Goal: Information Seeking & Learning: Learn about a topic

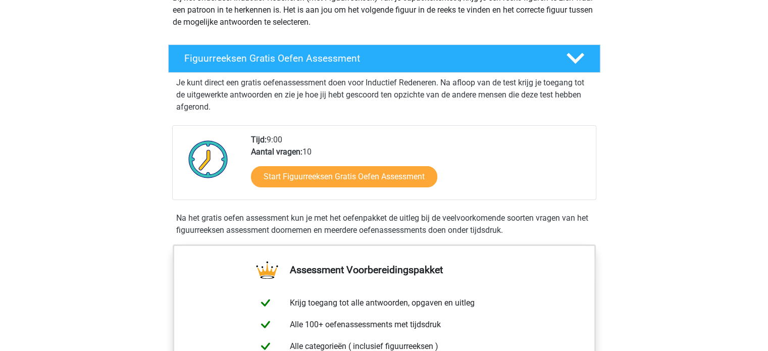
scroll to position [67, 0]
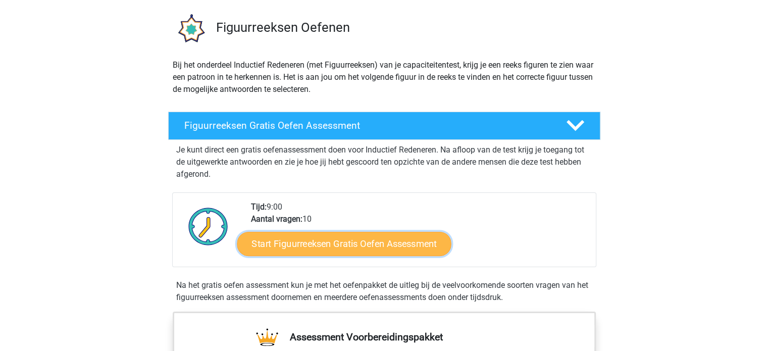
click at [342, 242] on link "Start Figuurreeksen Gratis Oefen Assessment" at bounding box center [344, 243] width 214 height 24
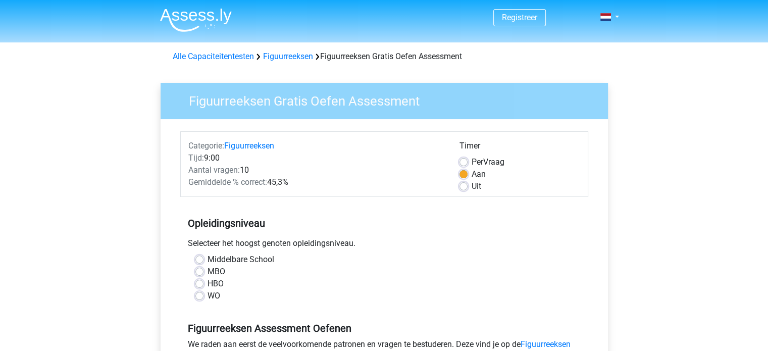
click at [208, 284] on label "HBO" at bounding box center [216, 284] width 16 height 12
click at [196, 284] on input "HBO" at bounding box center [199, 283] width 8 height 10
radio input "true"
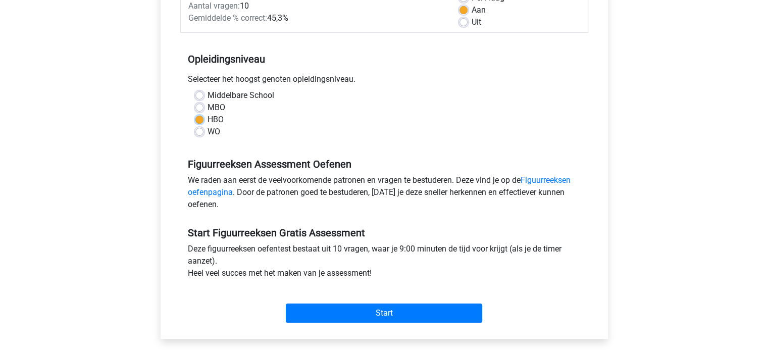
scroll to position [202, 0]
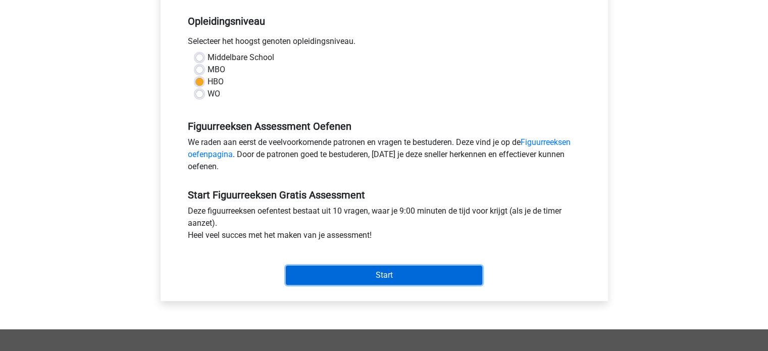
click at [384, 280] on input "Start" at bounding box center [384, 275] width 196 height 19
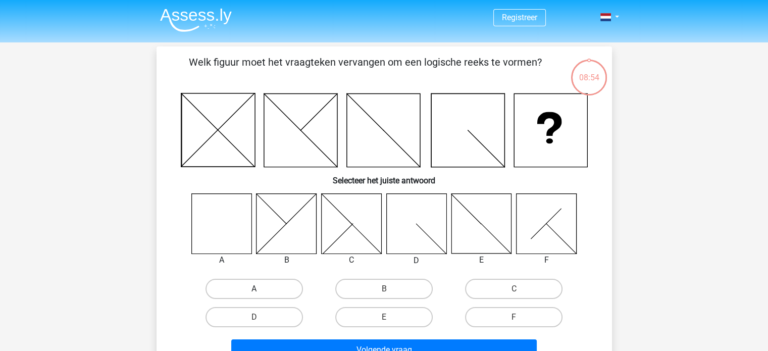
click at [236, 286] on label "A" at bounding box center [254, 289] width 97 height 20
click at [254, 289] on input "A" at bounding box center [257, 292] width 7 height 7
radio input "true"
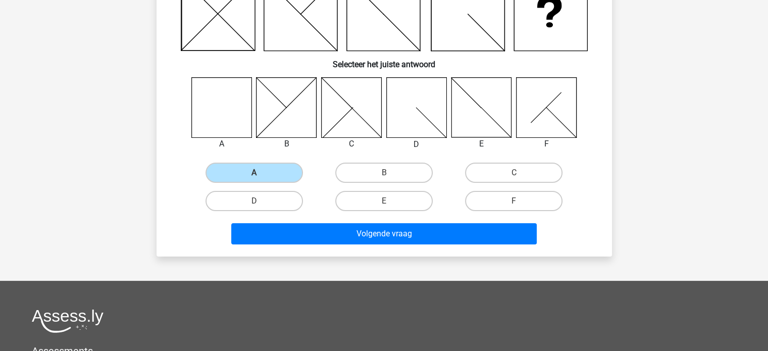
scroll to position [202, 0]
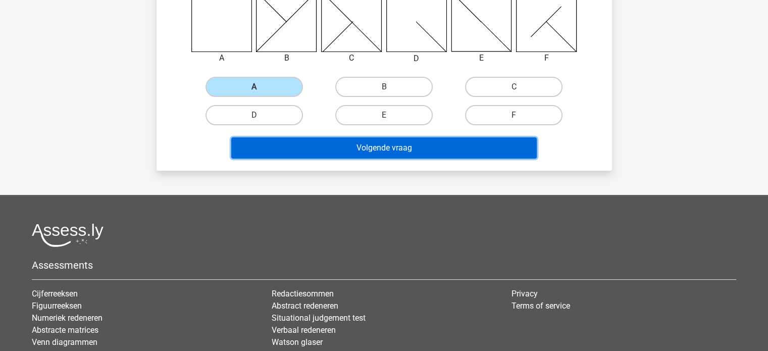
click at [381, 155] on button "Volgende vraag" at bounding box center [384, 147] width 306 height 21
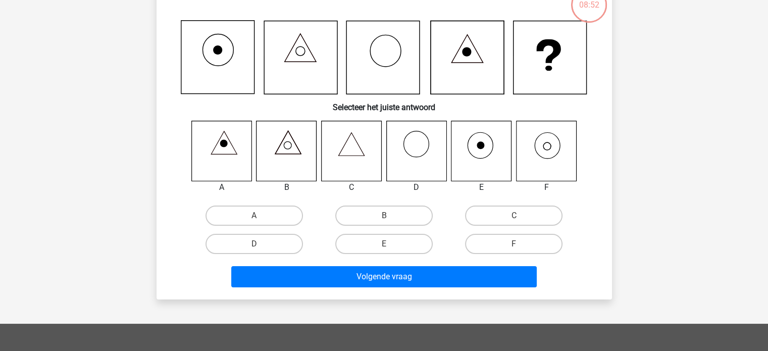
scroll to position [46, 0]
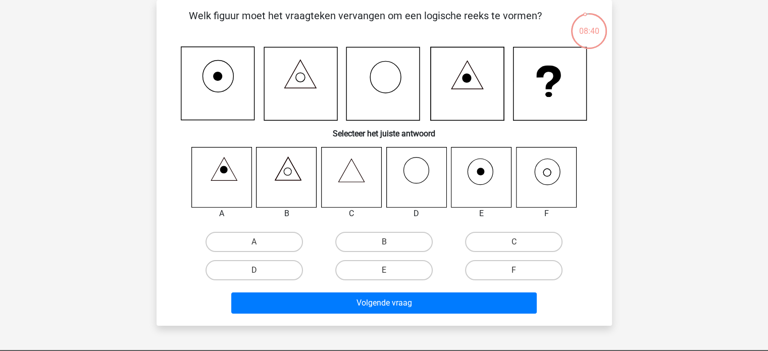
click at [548, 174] on icon at bounding box center [546, 177] width 60 height 60
click at [511, 272] on label "F" at bounding box center [513, 270] width 97 height 20
click at [514, 272] on input "F" at bounding box center [517, 273] width 7 height 7
radio input "true"
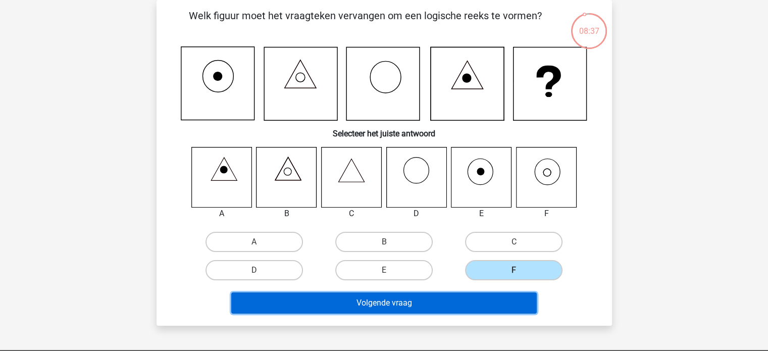
click at [411, 302] on button "Volgende vraag" at bounding box center [384, 302] width 306 height 21
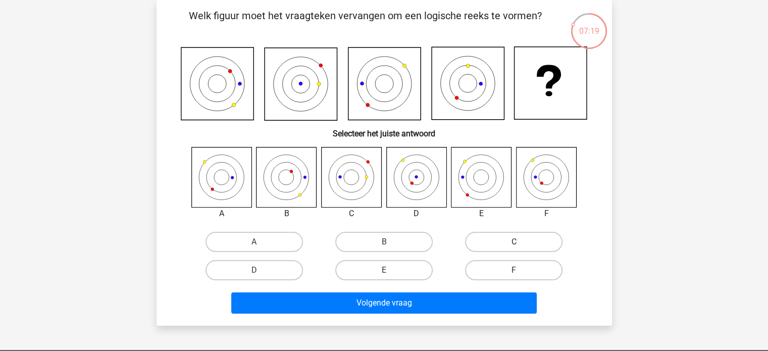
click at [521, 245] on label "C" at bounding box center [513, 242] width 97 height 20
click at [521, 245] on input "C" at bounding box center [517, 245] width 7 height 7
radio input "true"
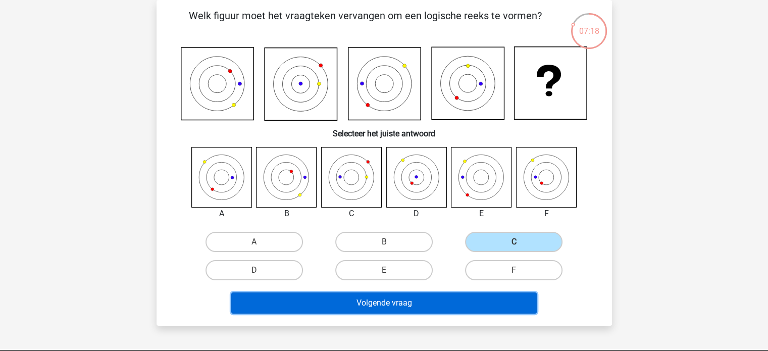
click at [373, 302] on button "Volgende vraag" at bounding box center [384, 302] width 306 height 21
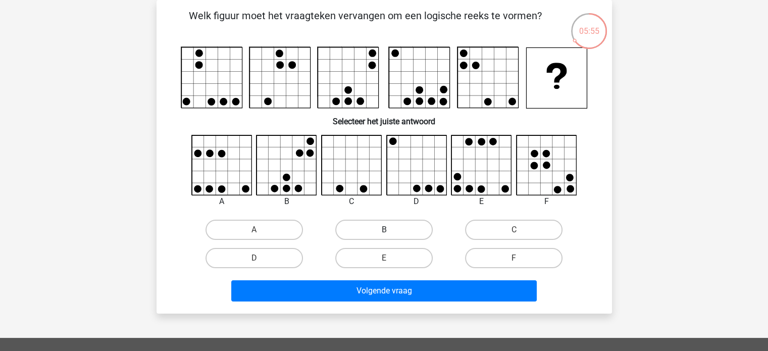
click at [366, 225] on label "B" at bounding box center [383, 230] width 97 height 20
click at [384, 230] on input "B" at bounding box center [387, 233] width 7 height 7
radio input "true"
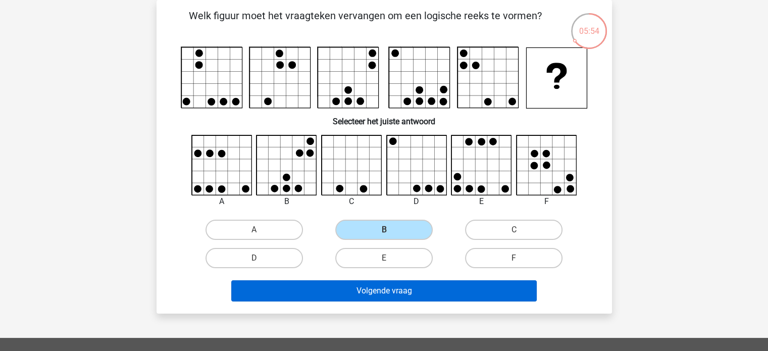
click at [415, 301] on div "Volgende vraag" at bounding box center [384, 292] width 390 height 25
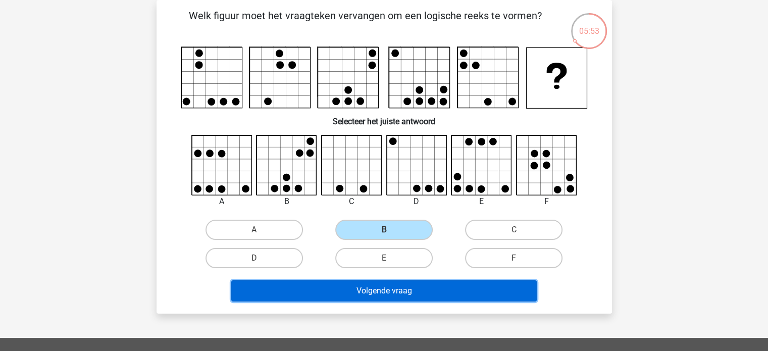
click at [413, 293] on button "Volgende vraag" at bounding box center [384, 290] width 306 height 21
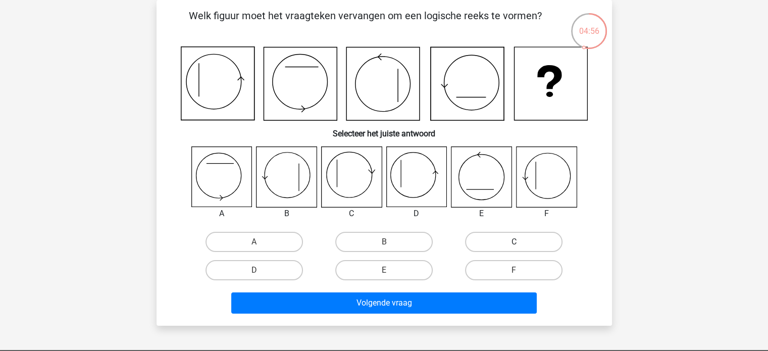
click at [510, 243] on label "C" at bounding box center [513, 242] width 97 height 20
click at [514, 243] on input "C" at bounding box center [517, 245] width 7 height 7
radio input "true"
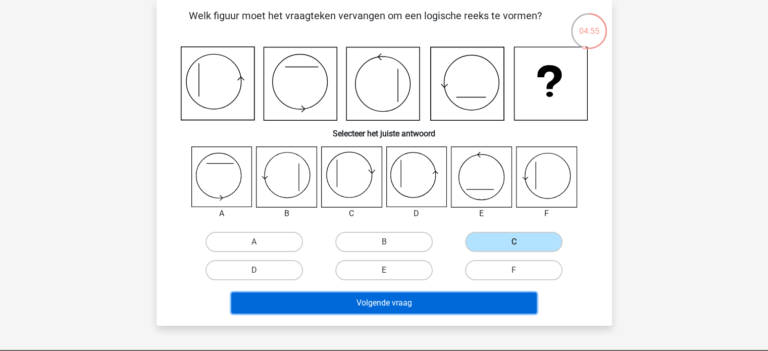
click at [395, 304] on button "Volgende vraag" at bounding box center [384, 302] width 306 height 21
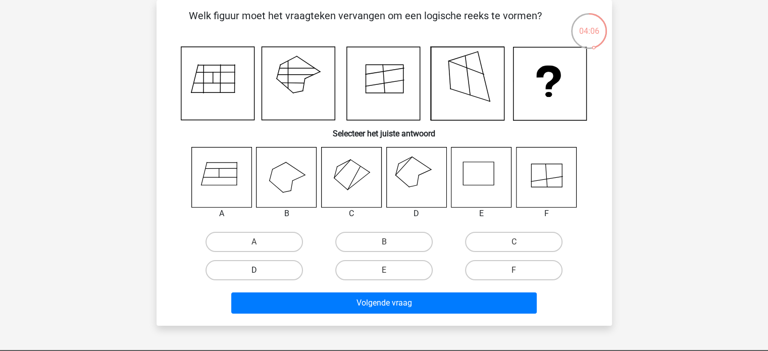
click at [273, 272] on label "D" at bounding box center [254, 270] width 97 height 20
click at [261, 272] on input "D" at bounding box center [257, 273] width 7 height 7
radio input "true"
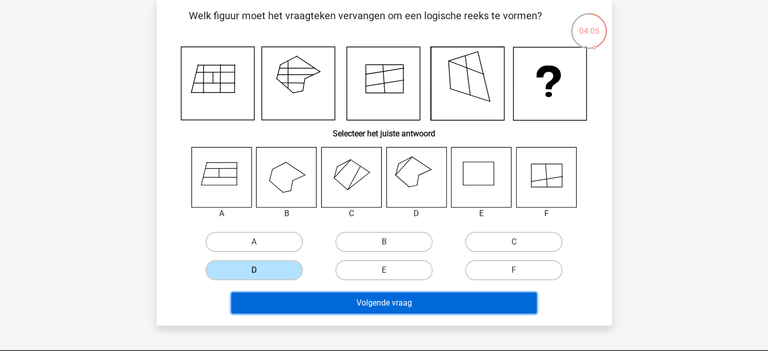
click at [390, 302] on button "Volgende vraag" at bounding box center [384, 302] width 306 height 21
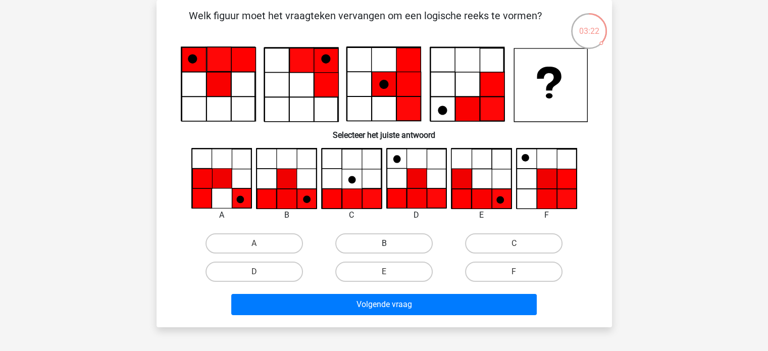
click at [381, 243] on label "B" at bounding box center [383, 243] width 97 height 20
click at [384, 243] on input "B" at bounding box center [387, 246] width 7 height 7
radio input "true"
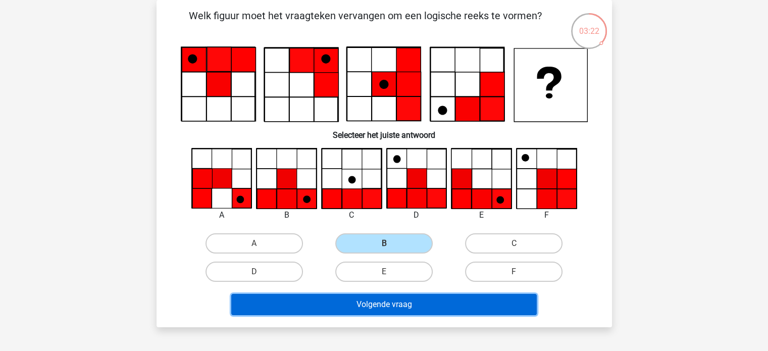
click at [386, 309] on button "Volgende vraag" at bounding box center [384, 304] width 306 height 21
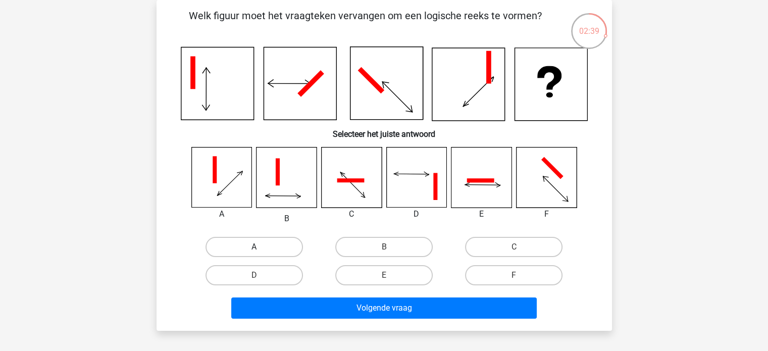
click at [270, 250] on label "A" at bounding box center [254, 247] width 97 height 20
click at [261, 250] on input "A" at bounding box center [257, 250] width 7 height 7
radio input "true"
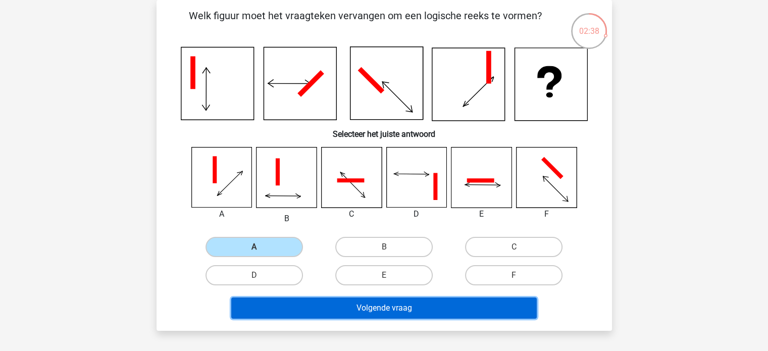
click at [431, 313] on button "Volgende vraag" at bounding box center [384, 307] width 306 height 21
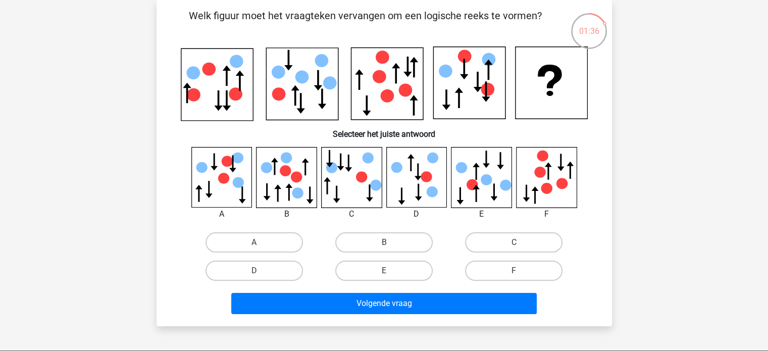
click at [385, 243] on input "B" at bounding box center [387, 245] width 7 height 7
radio input "true"
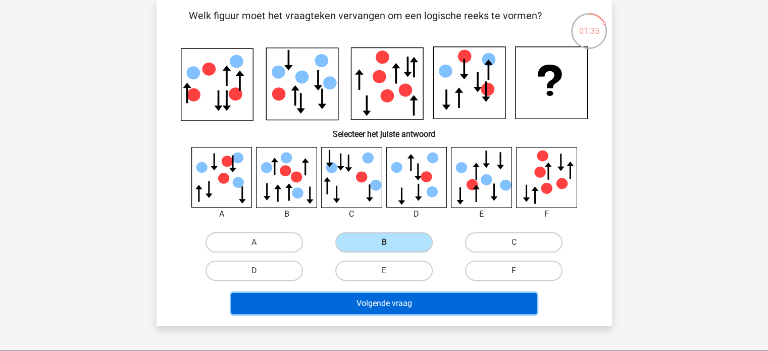
click at [398, 309] on button "Volgende vraag" at bounding box center [384, 303] width 306 height 21
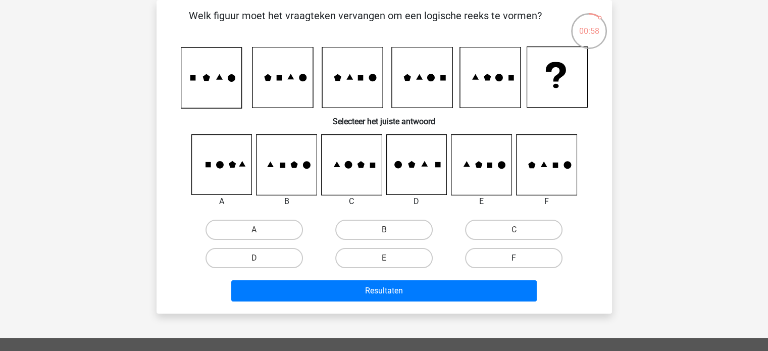
click at [523, 253] on label "F" at bounding box center [513, 258] width 97 height 20
click at [521, 258] on input "F" at bounding box center [517, 261] width 7 height 7
radio input "true"
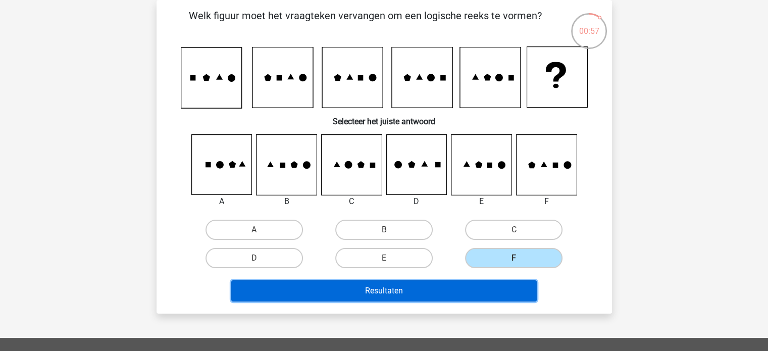
click at [438, 290] on button "Resultaten" at bounding box center [384, 290] width 306 height 21
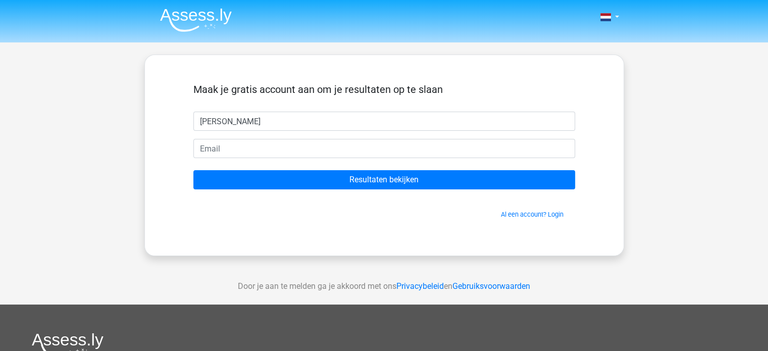
type input "[PERSON_NAME]"
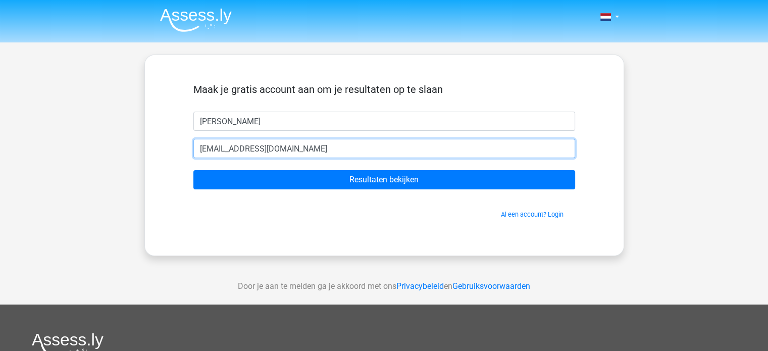
type input "jannekevanhuffel@hotmail.com"
click at [193, 170] on input "Resultaten bekijken" at bounding box center [384, 179] width 382 height 19
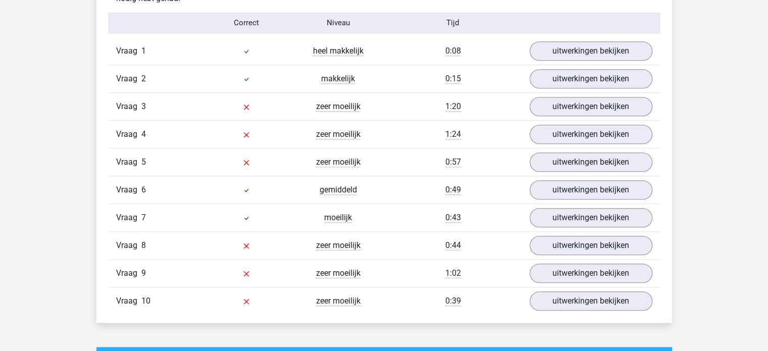
scroll to position [808, 0]
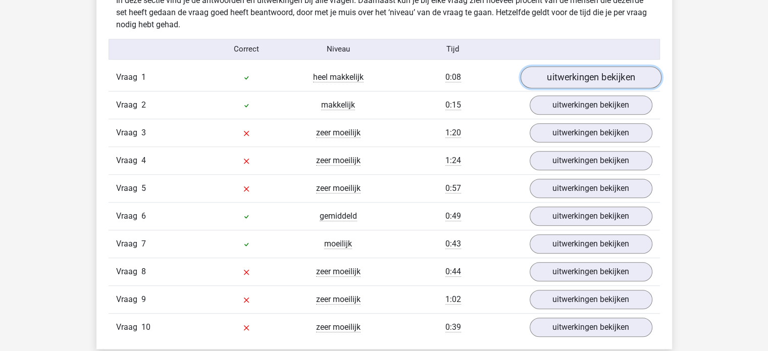
click at [594, 81] on link "uitwerkingen bekijken" at bounding box center [590, 77] width 141 height 22
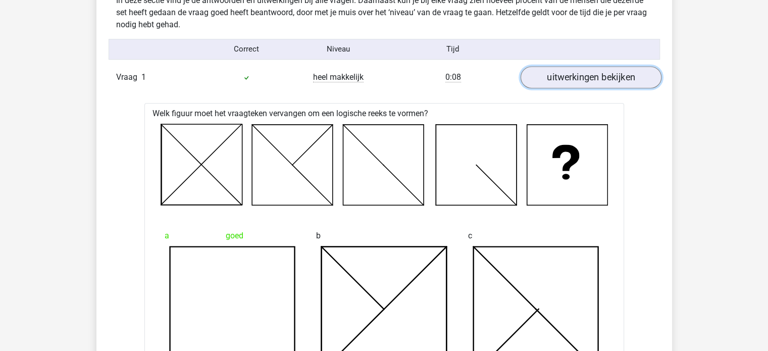
click at [594, 81] on link "uitwerkingen bekijken" at bounding box center [590, 77] width 141 height 22
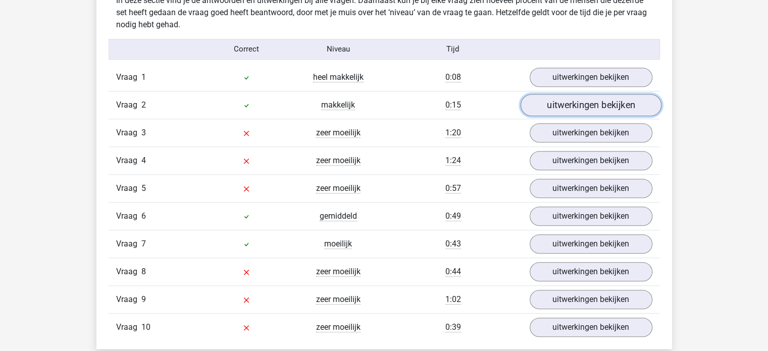
click at [587, 111] on link "uitwerkingen bekijken" at bounding box center [590, 105] width 141 height 22
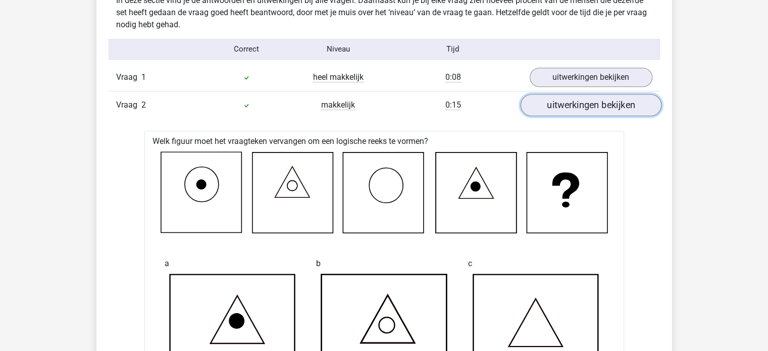
click at [587, 111] on link "uitwerkingen bekijken" at bounding box center [590, 105] width 141 height 22
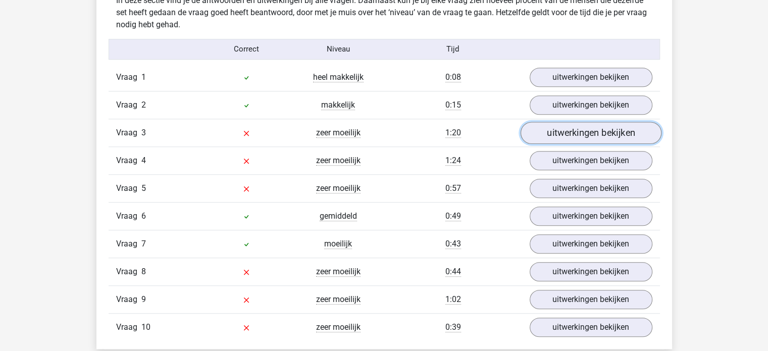
click at [588, 134] on link "uitwerkingen bekijken" at bounding box center [590, 133] width 141 height 22
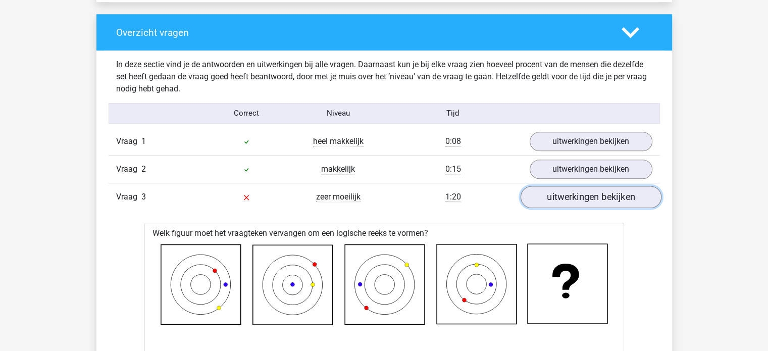
scroll to position [740, 0]
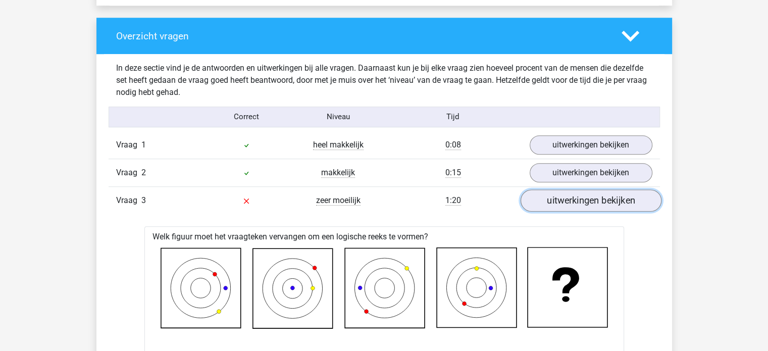
click at [587, 195] on link "uitwerkingen bekijken" at bounding box center [590, 200] width 141 height 22
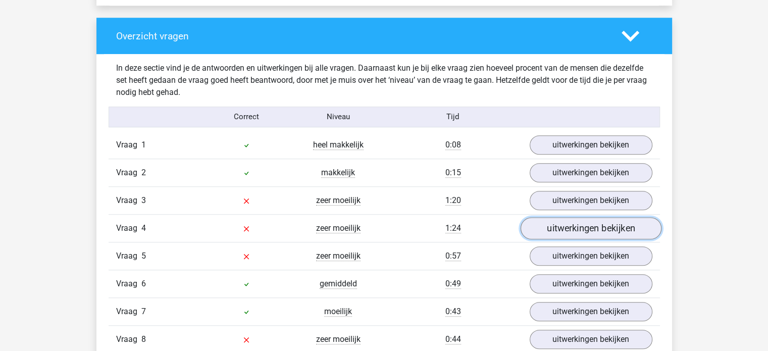
click at [584, 225] on link "uitwerkingen bekijken" at bounding box center [590, 228] width 141 height 22
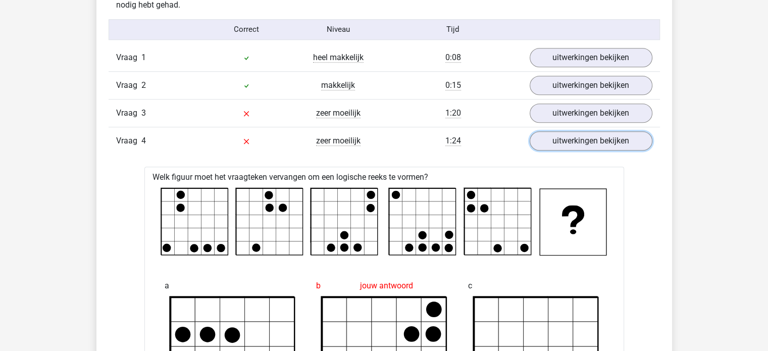
scroll to position [808, 0]
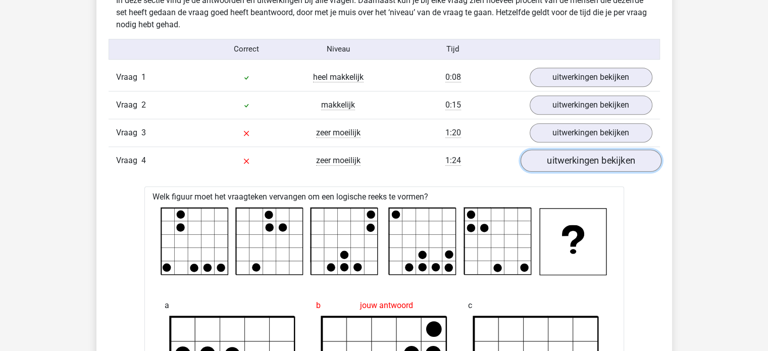
click at [596, 155] on link "uitwerkingen bekijken" at bounding box center [590, 161] width 141 height 22
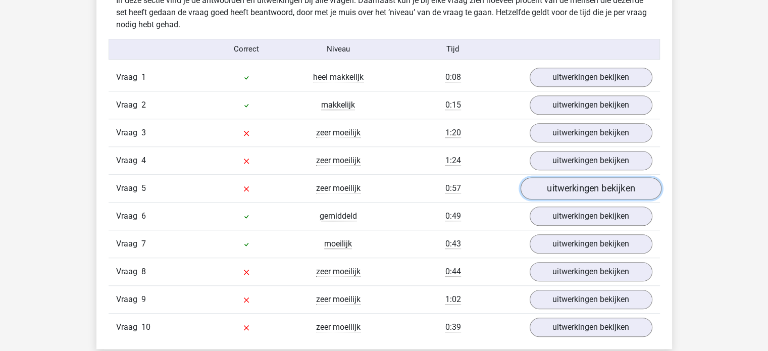
click at [603, 188] on link "uitwerkingen bekijken" at bounding box center [590, 188] width 141 height 22
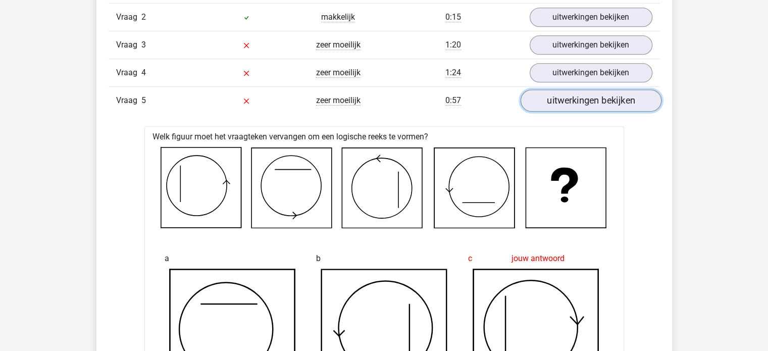
scroll to position [875, 0]
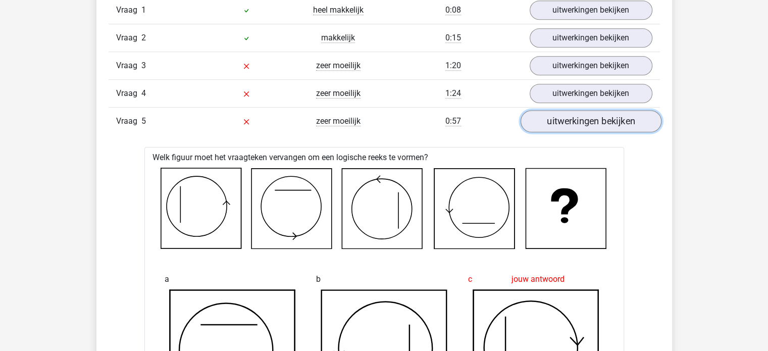
click at [600, 125] on link "uitwerkingen bekijken" at bounding box center [590, 121] width 141 height 22
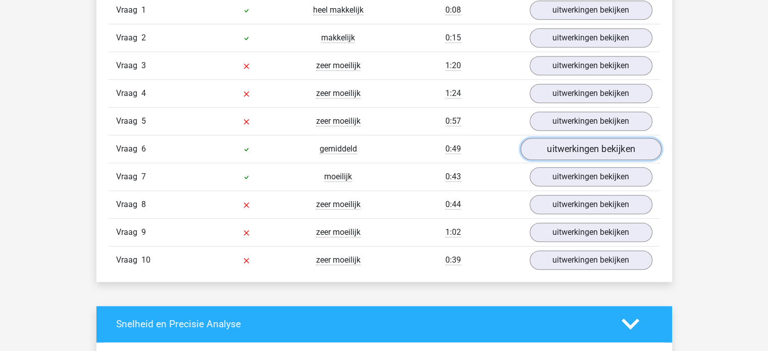
click at [598, 149] on link "uitwerkingen bekijken" at bounding box center [590, 149] width 141 height 22
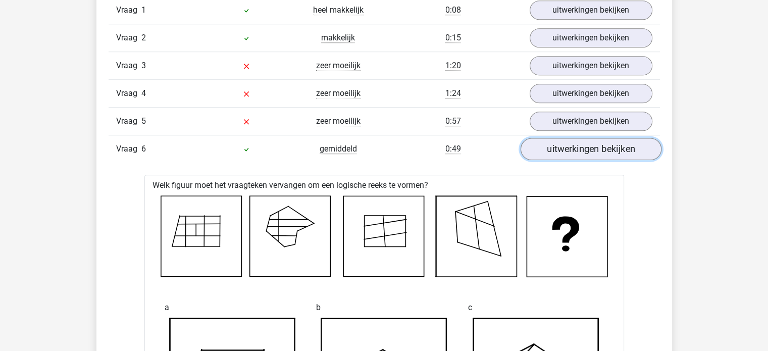
click at [597, 150] on link "uitwerkingen bekijken" at bounding box center [590, 149] width 141 height 22
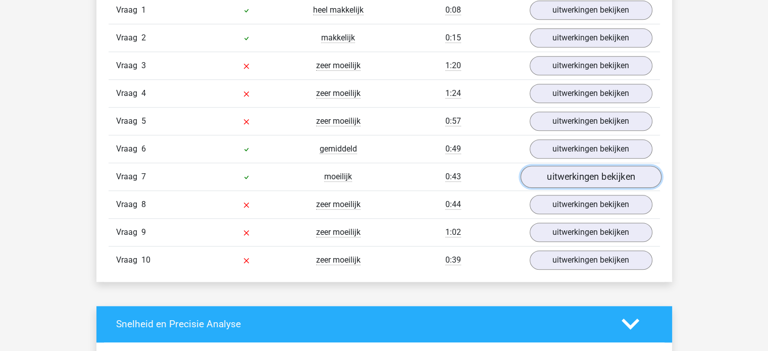
click at [596, 174] on link "uitwerkingen bekijken" at bounding box center [590, 177] width 141 height 22
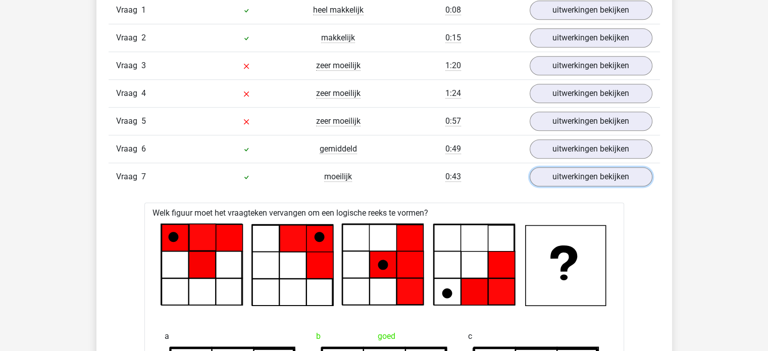
click at [596, 173] on link "uitwerkingen bekijken" at bounding box center [591, 176] width 123 height 19
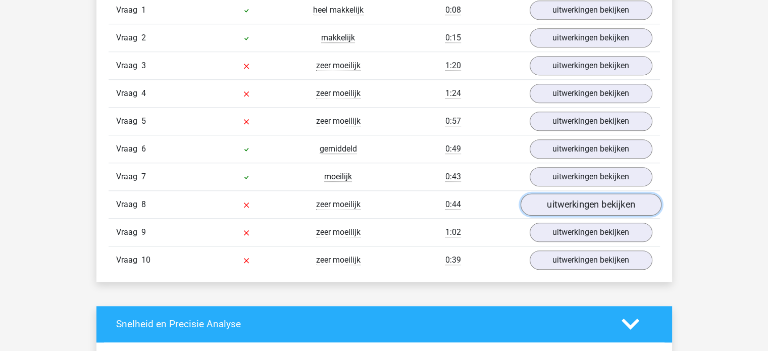
click at [598, 203] on link "uitwerkingen bekijken" at bounding box center [590, 204] width 141 height 22
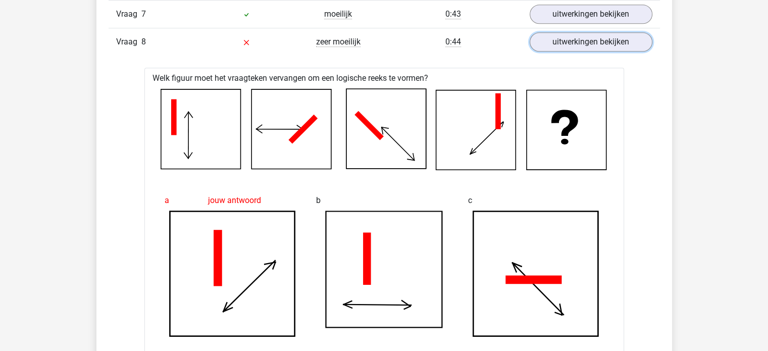
scroll to position [1010, 0]
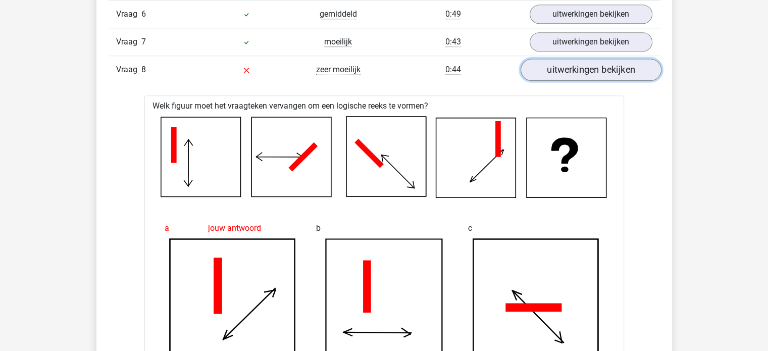
click at [598, 72] on link "uitwerkingen bekijken" at bounding box center [590, 70] width 141 height 22
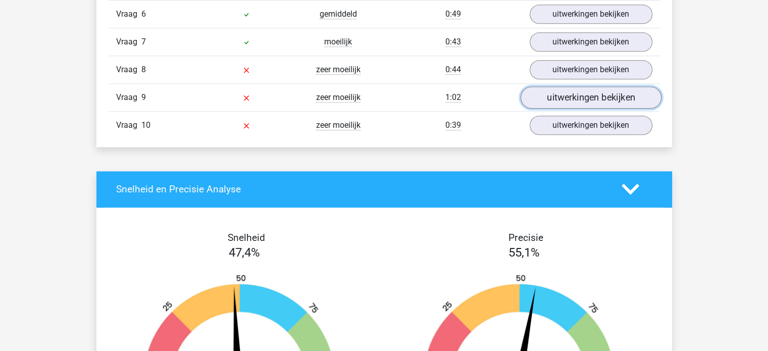
click at [600, 98] on link "uitwerkingen bekijken" at bounding box center [590, 97] width 141 height 22
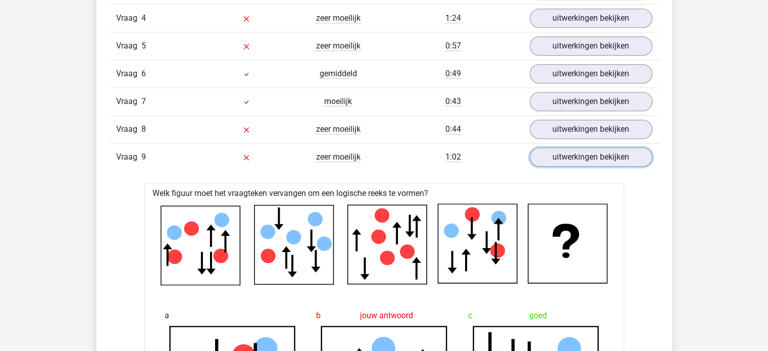
scroll to position [943, 0]
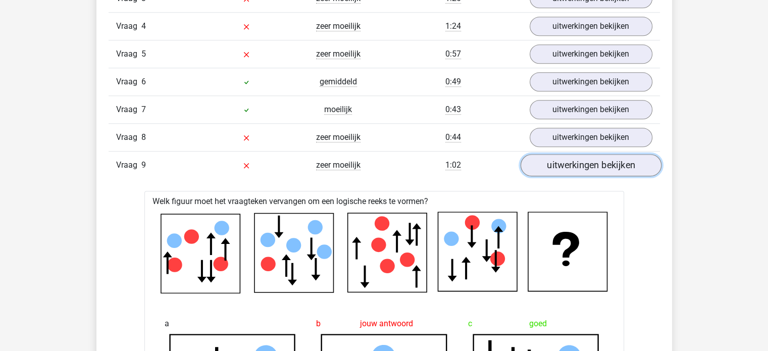
click at [608, 158] on link "uitwerkingen bekijken" at bounding box center [590, 165] width 141 height 22
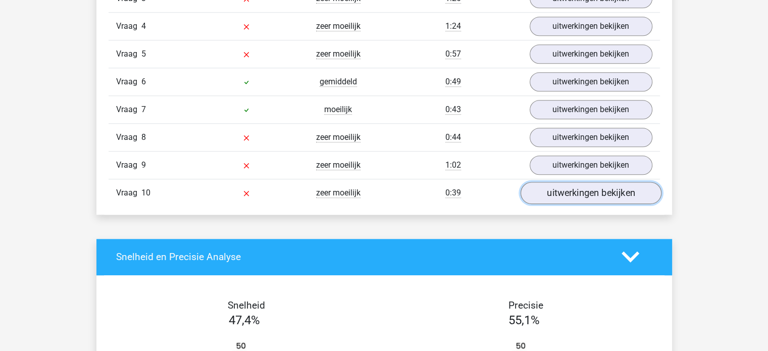
click at [601, 195] on link "uitwerkingen bekijken" at bounding box center [590, 193] width 141 height 22
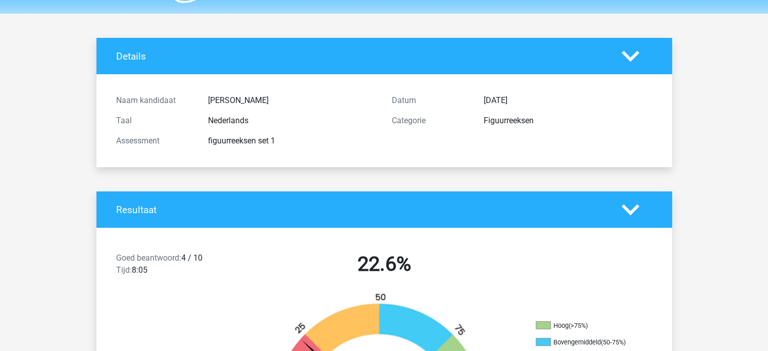
scroll to position [0, 0]
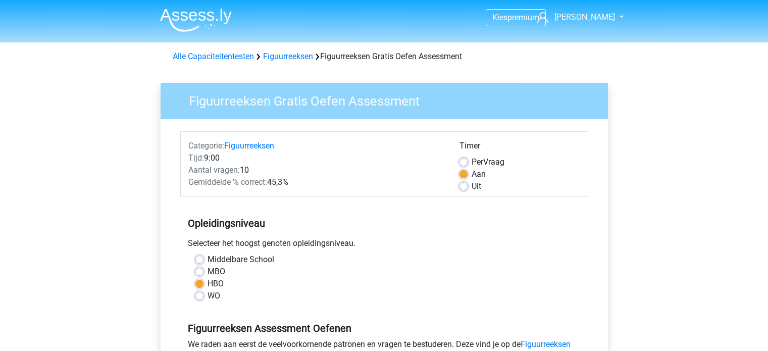
scroll to position [202, 0]
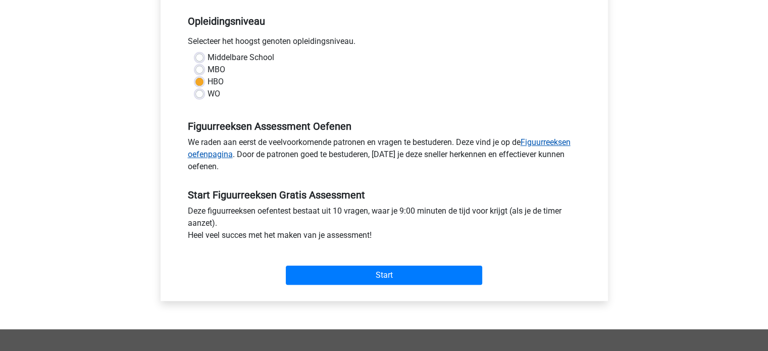
click at [554, 139] on link "Figuurreeksen oefenpagina" at bounding box center [379, 148] width 383 height 22
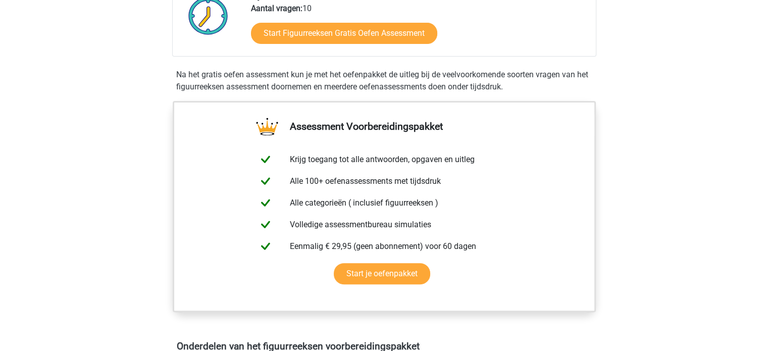
scroll to position [538, 0]
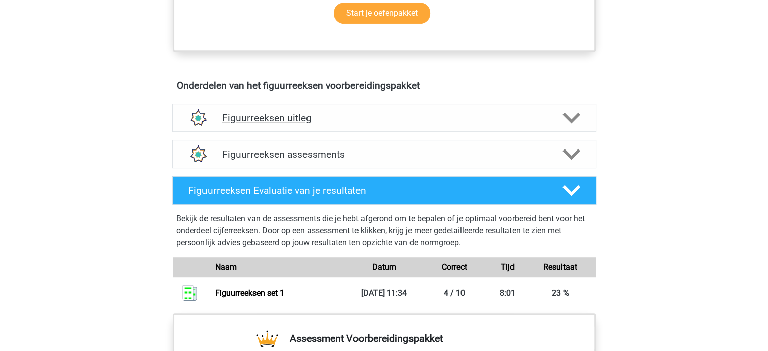
click at [312, 116] on h4 "Figuurreeksen uitleg" at bounding box center [384, 118] width 324 height 12
